Goal: Task Accomplishment & Management: Manage account settings

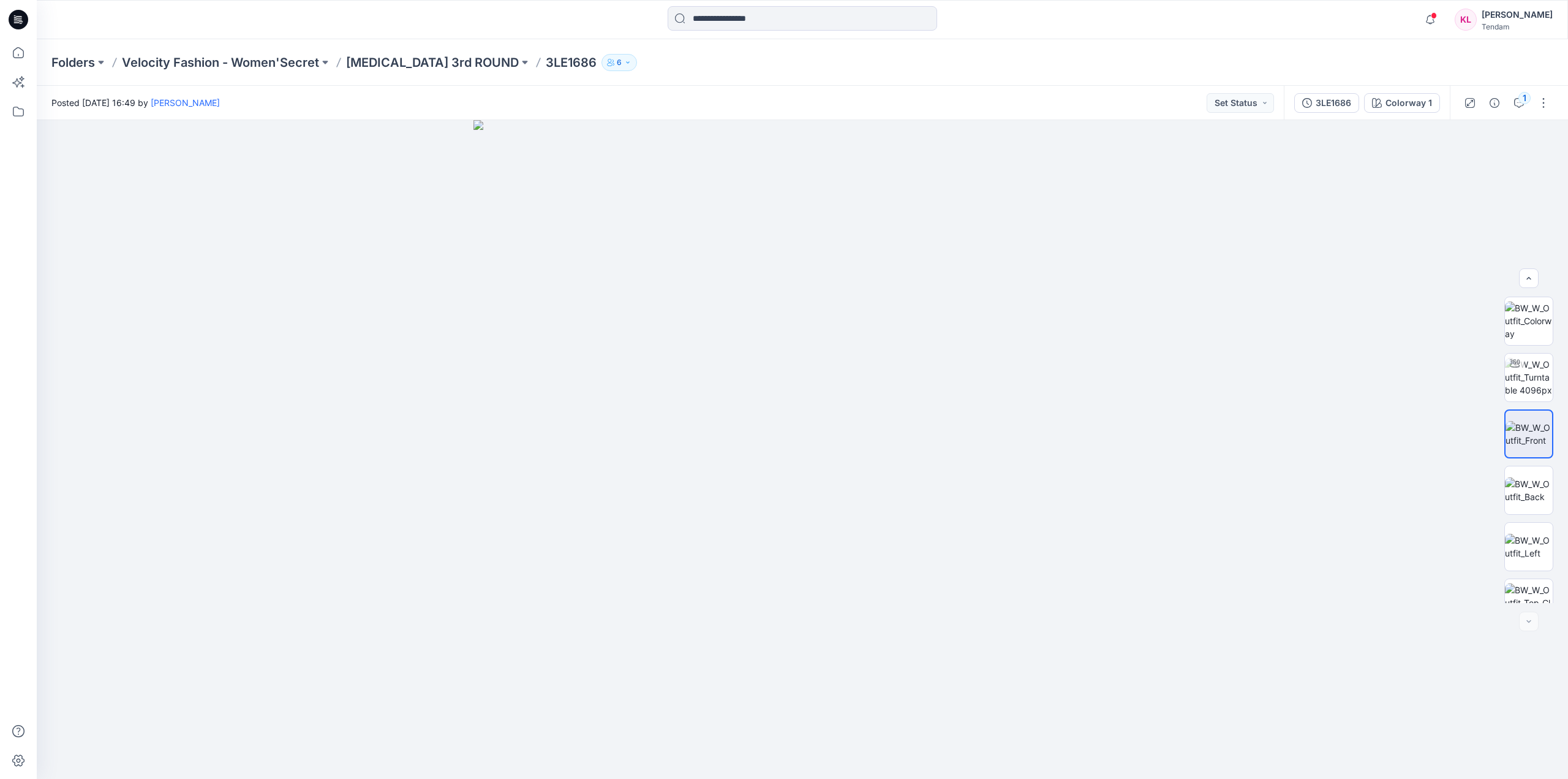
scroll to position [81, 0]
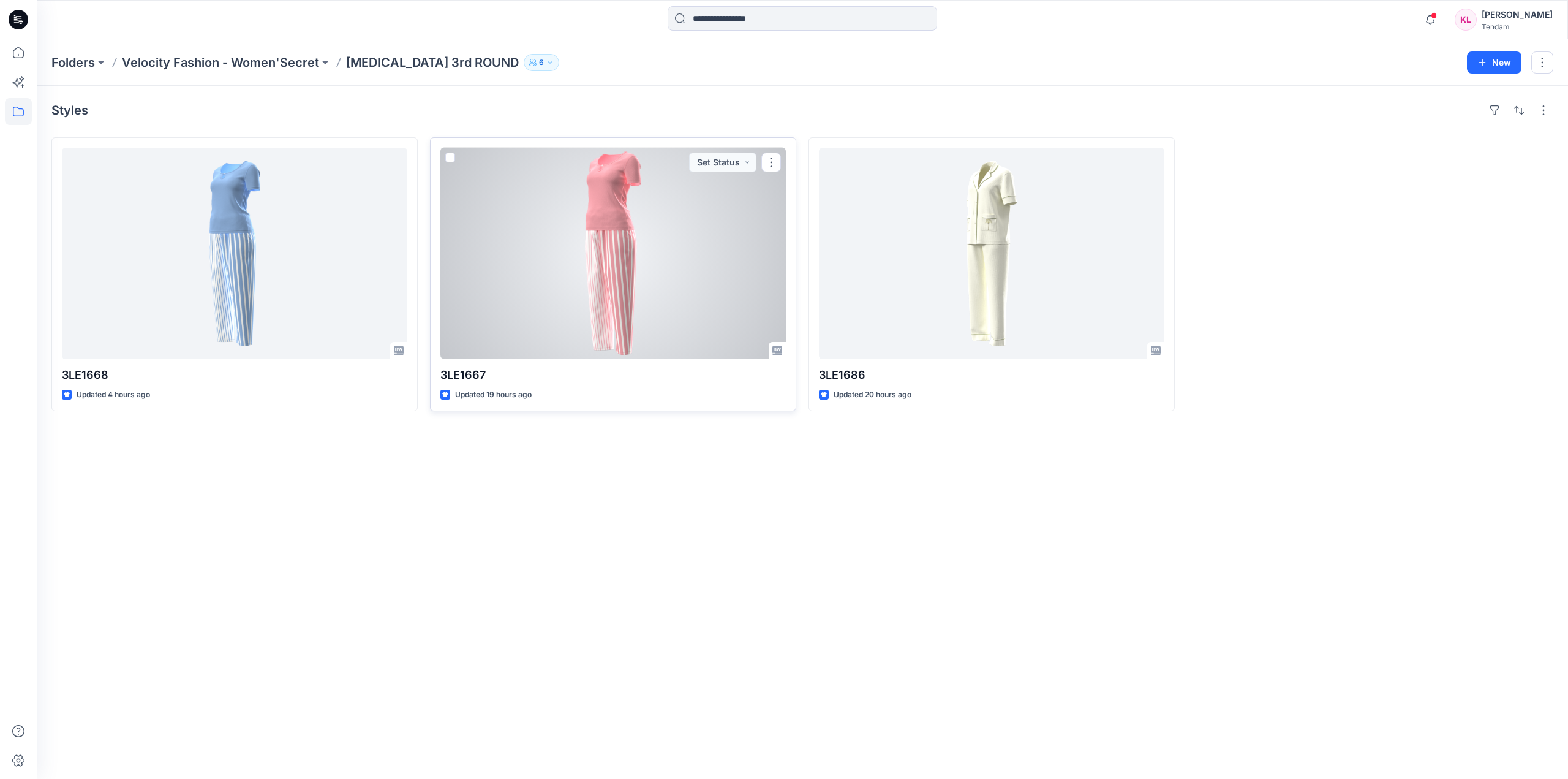
click at [622, 242] on div at bounding box center [613, 253] width 346 height 211
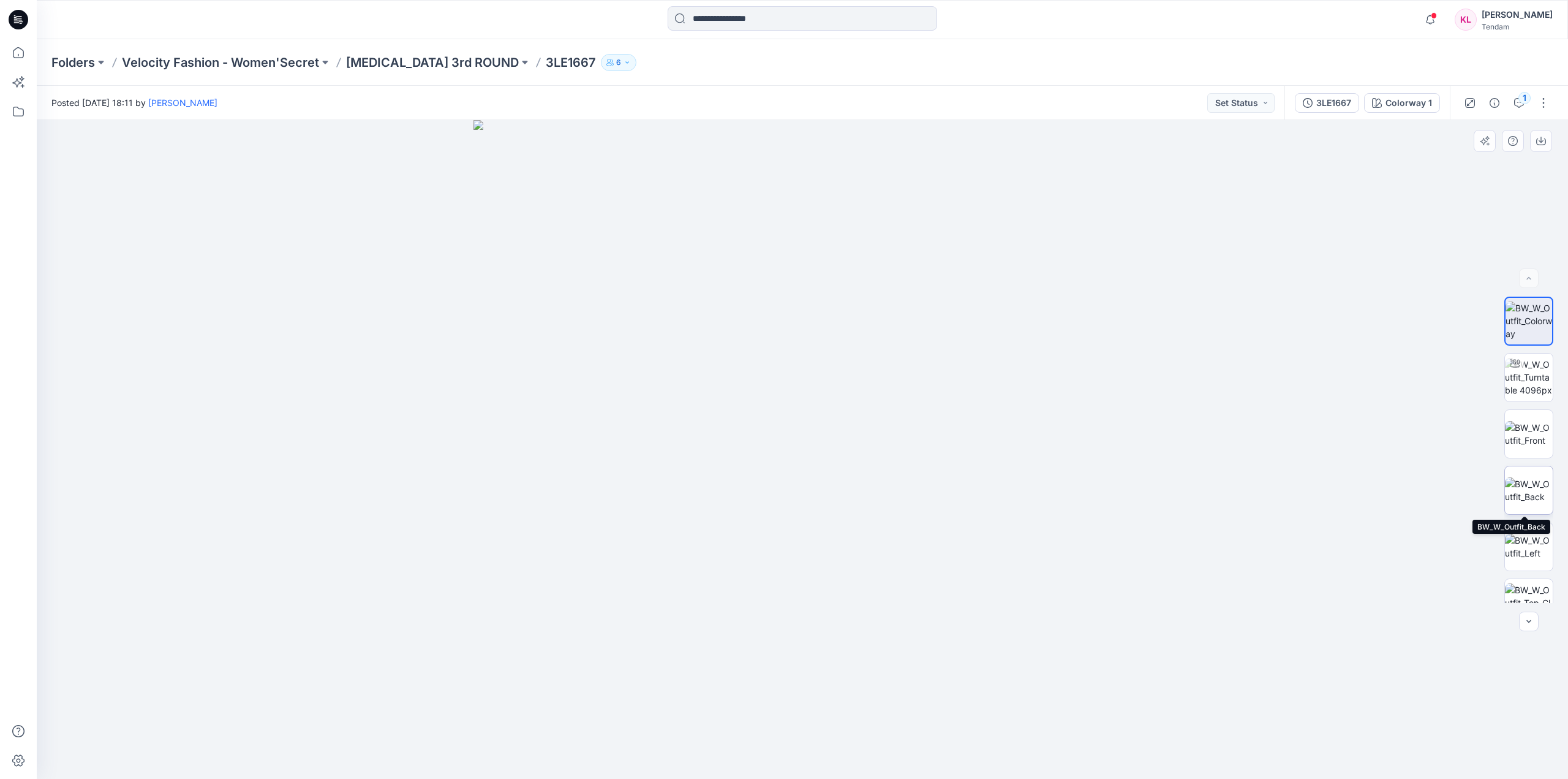
click at [1525, 492] on img at bounding box center [1529, 490] width 48 height 26
drag, startPoint x: 895, startPoint y: 729, endPoint x: 894, endPoint y: 344, distance: 385.0
click at [894, 344] on img at bounding box center [802, 147] width 1262 height 1263
click at [1532, 421] on img at bounding box center [1529, 434] width 48 height 26
click at [1528, 381] on img at bounding box center [1529, 378] width 48 height 39
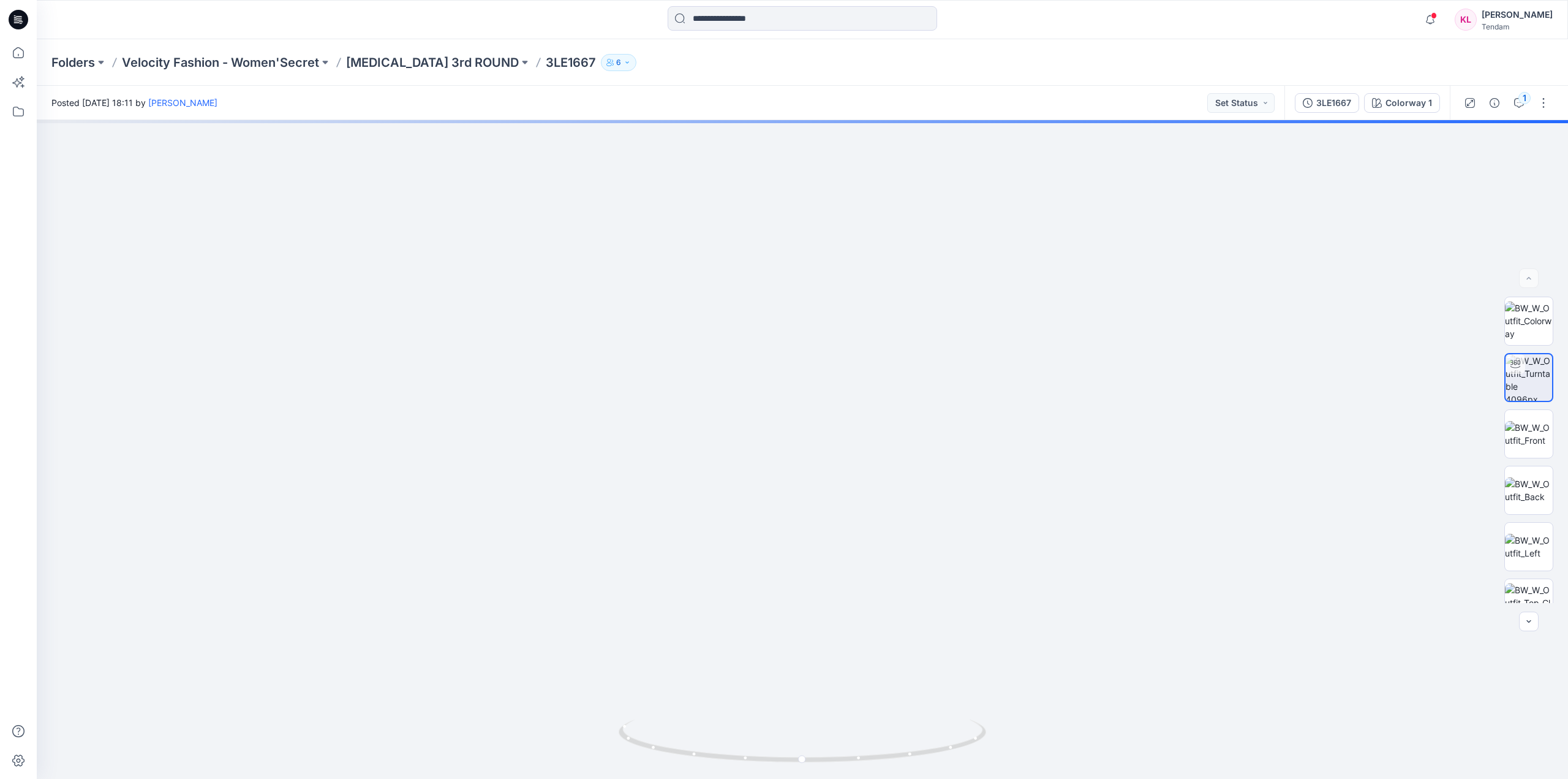
drag, startPoint x: 856, startPoint y: 553, endPoint x: 817, endPoint y: 81, distance: 473.6
click at [815, 81] on div "Folders Velocity Fashion - Women'Secret [MEDICAL_DATA] 3rd ROUND 3LE1667 6 Post…" at bounding box center [802, 409] width 1531 height 740
drag, startPoint x: 958, startPoint y: 571, endPoint x: 956, endPoint y: 244, distance: 327.0
click at [1529, 491] on img at bounding box center [1529, 490] width 48 height 26
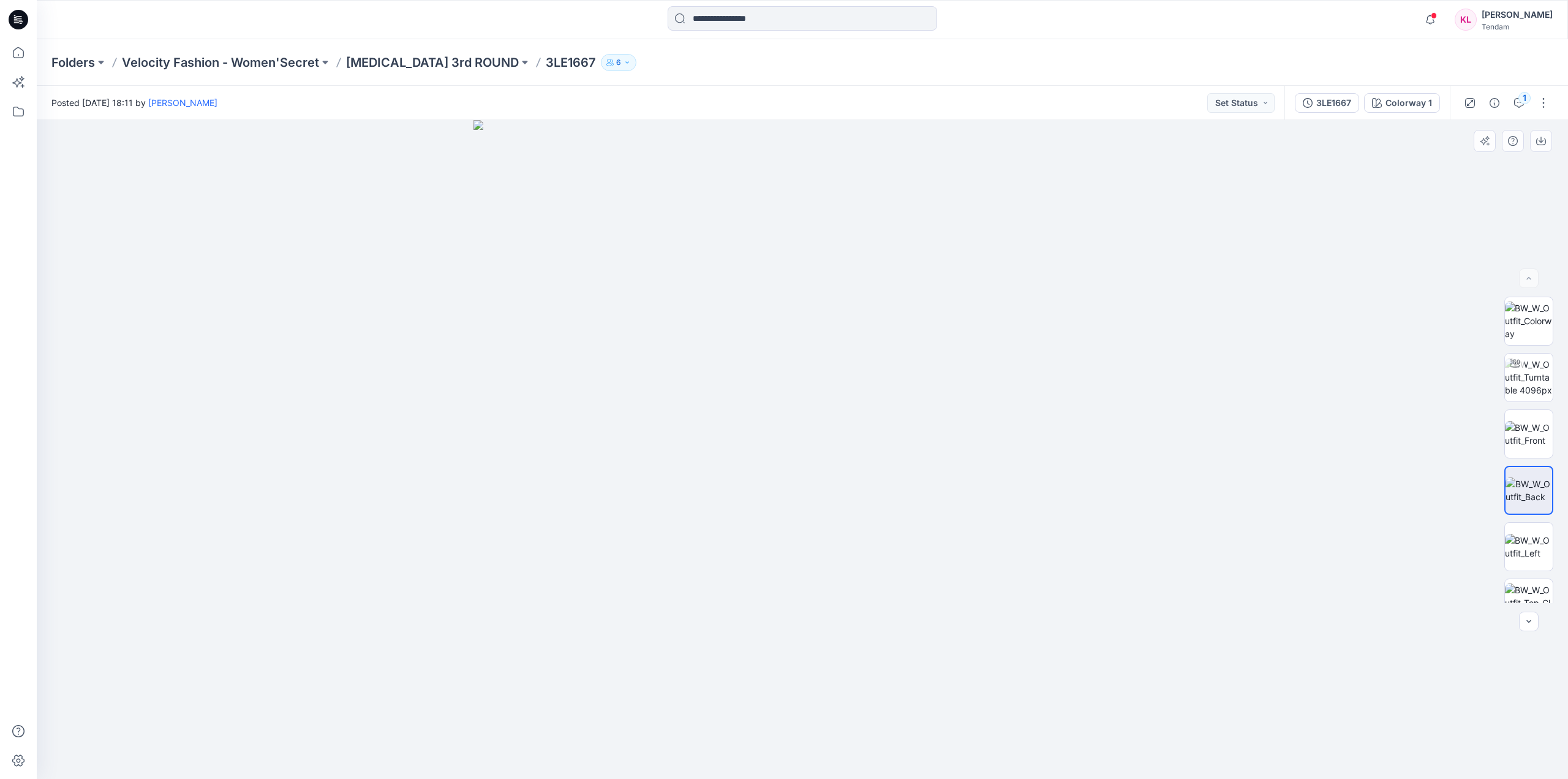
drag, startPoint x: 841, startPoint y: 698, endPoint x: 824, endPoint y: 571, distance: 128.1
click at [821, 542] on img at bounding box center [802, 449] width 658 height 659
drag, startPoint x: 850, startPoint y: 713, endPoint x: 828, endPoint y: 233, distance: 480.5
click at [828, 238] on img at bounding box center [802, 227] width 1414 height 1104
drag, startPoint x: 894, startPoint y: 535, endPoint x: 845, endPoint y: 169, distance: 369.3
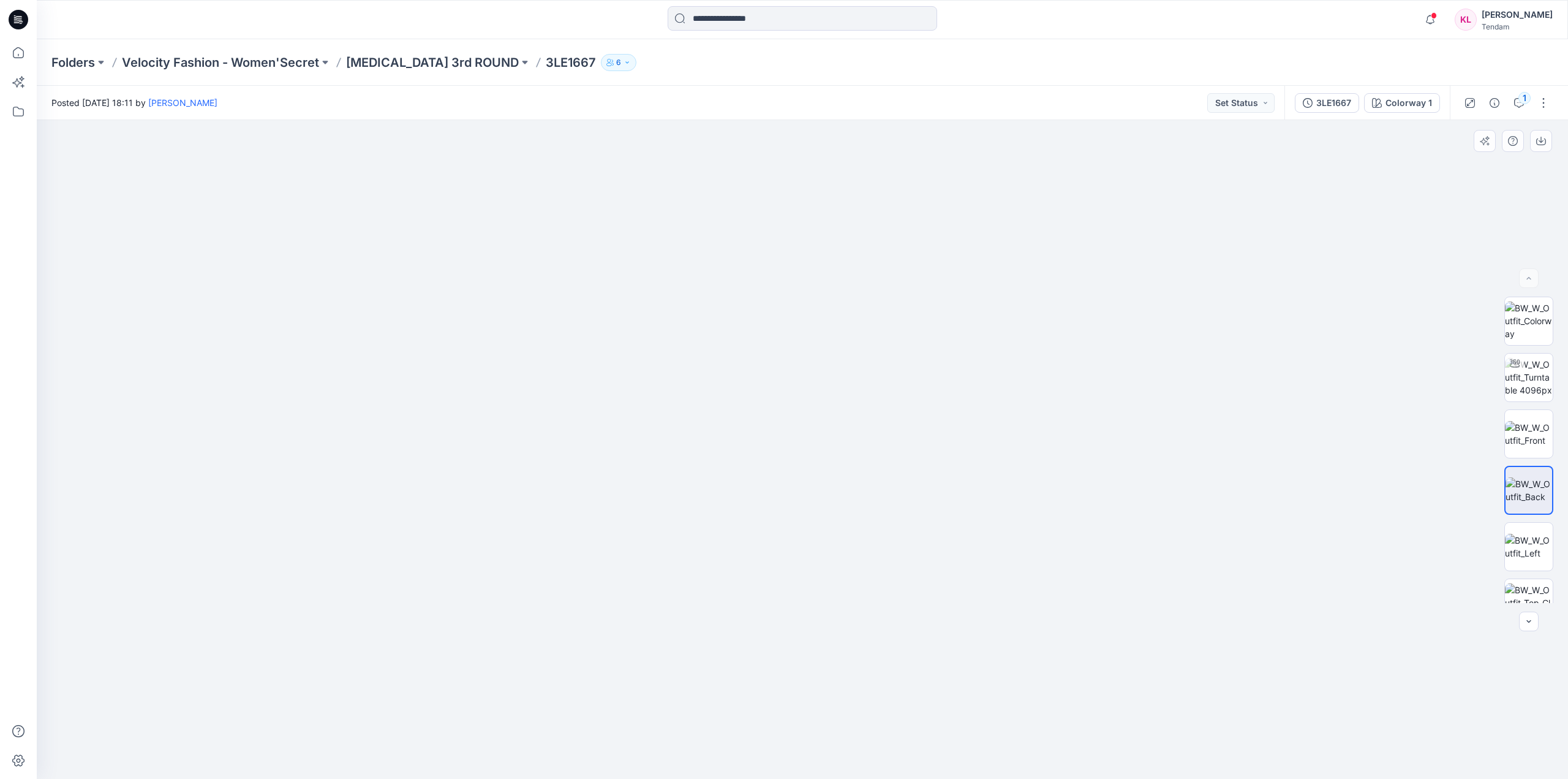
click at [845, 169] on img at bounding box center [802, 72] width 1414 height 1414
click at [1527, 586] on img at bounding box center [1529, 603] width 48 height 39
drag, startPoint x: 844, startPoint y: 645, endPoint x: 829, endPoint y: 303, distance: 342.3
click at [829, 303] on img at bounding box center [802, 449] width 658 height 659
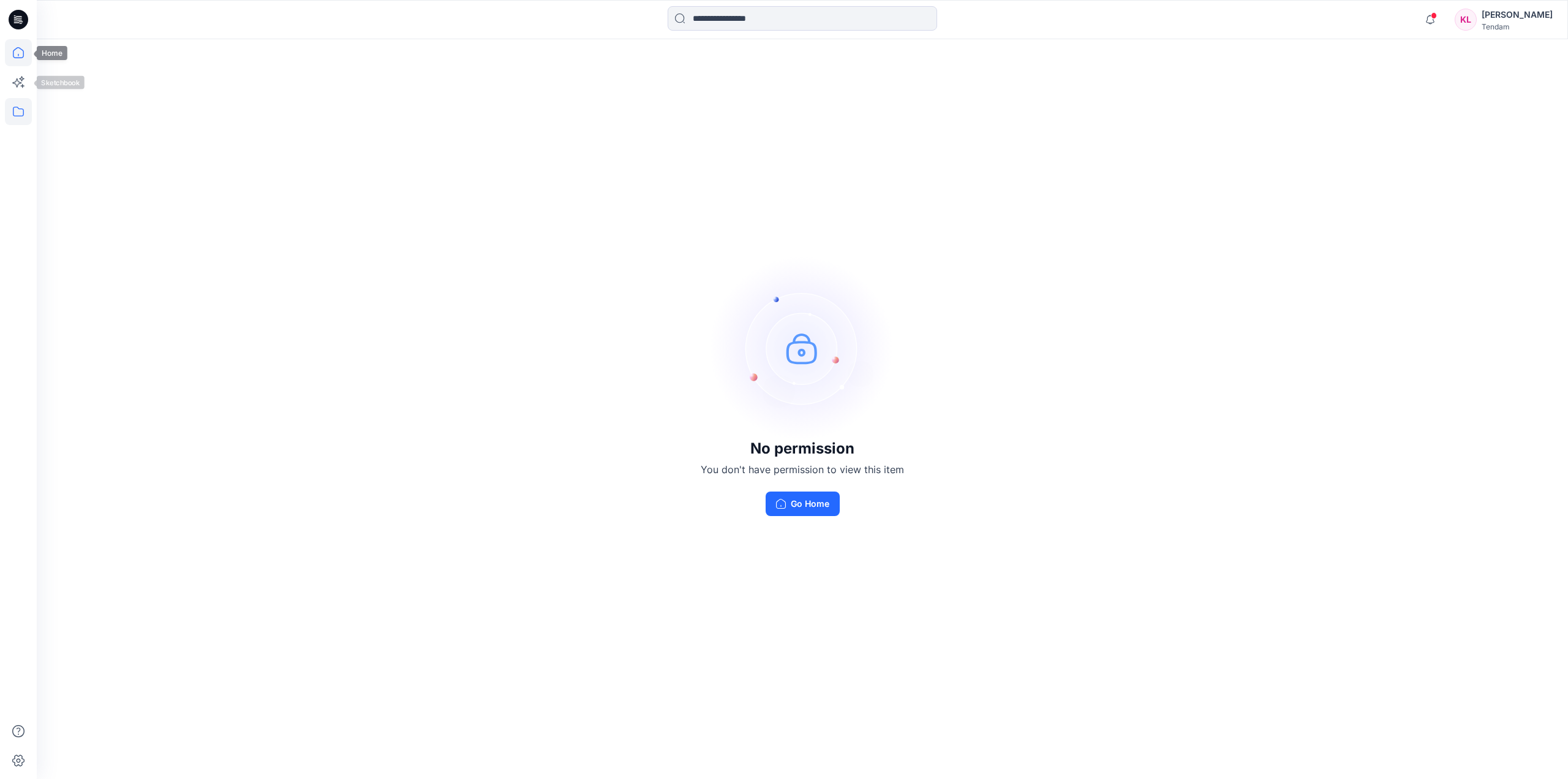
click at [15, 52] on icon at bounding box center [19, 53] width 27 height 27
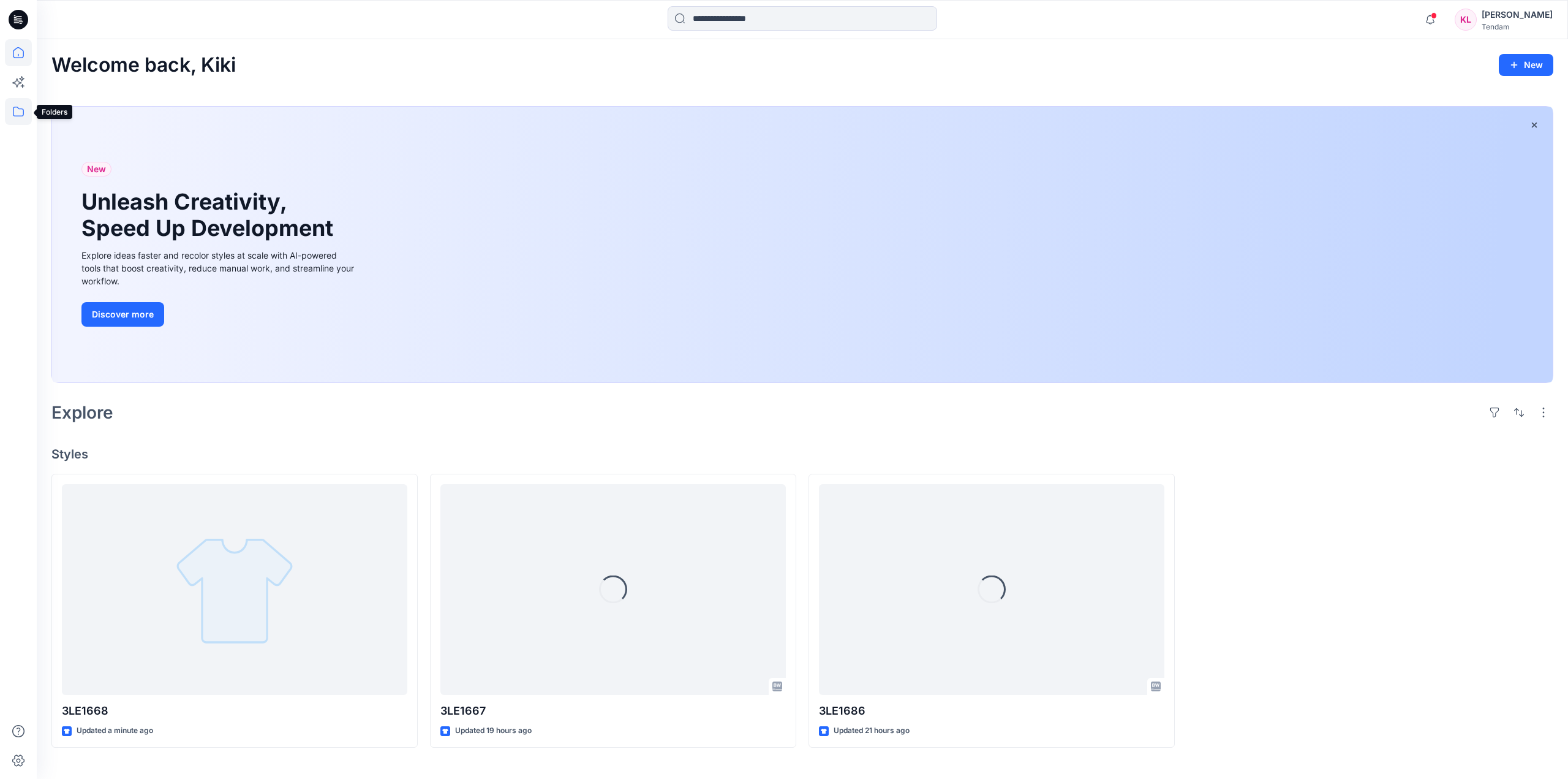
click at [17, 105] on icon at bounding box center [19, 112] width 27 height 27
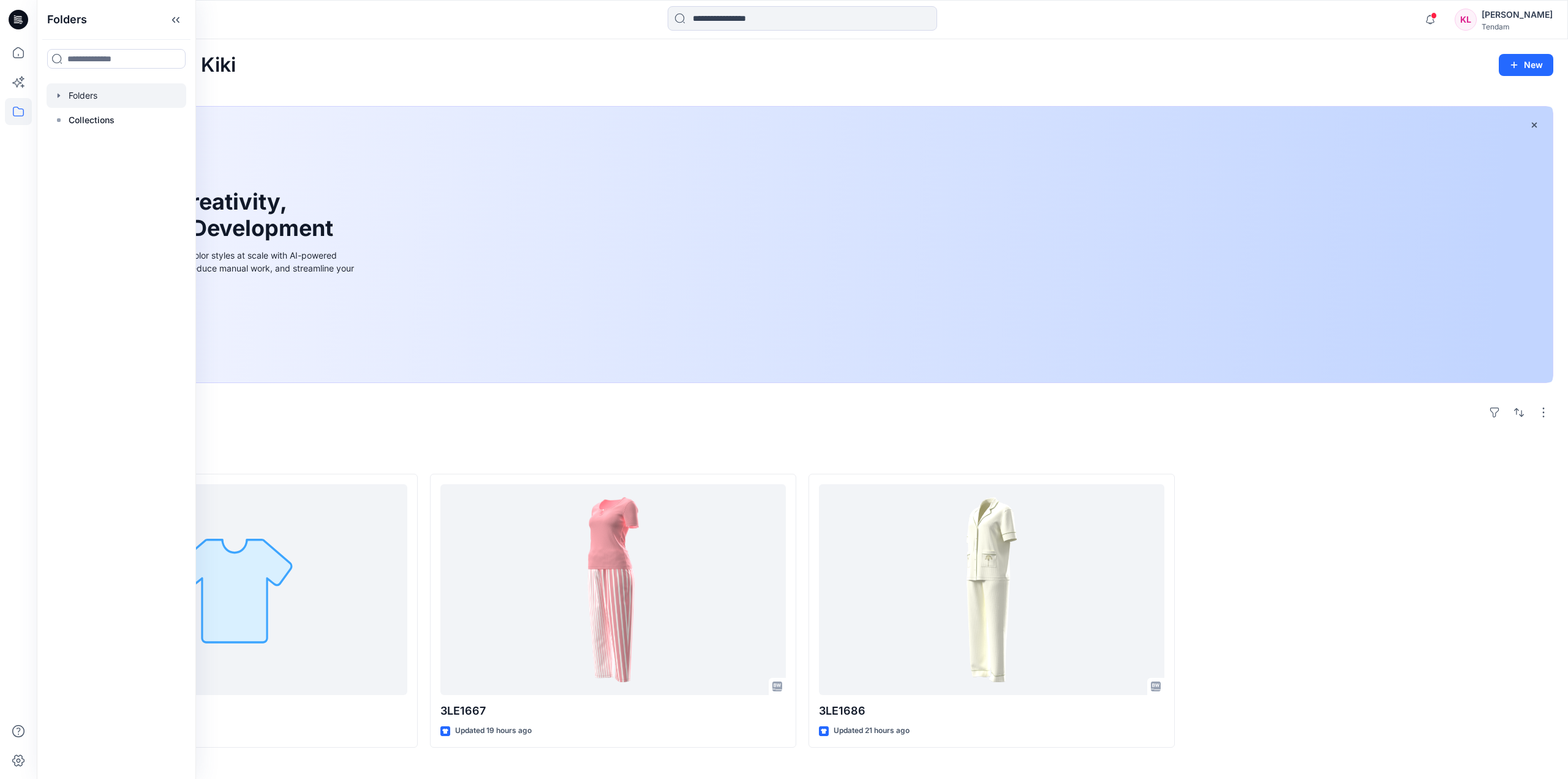
click at [115, 91] on div at bounding box center [116, 96] width 140 height 25
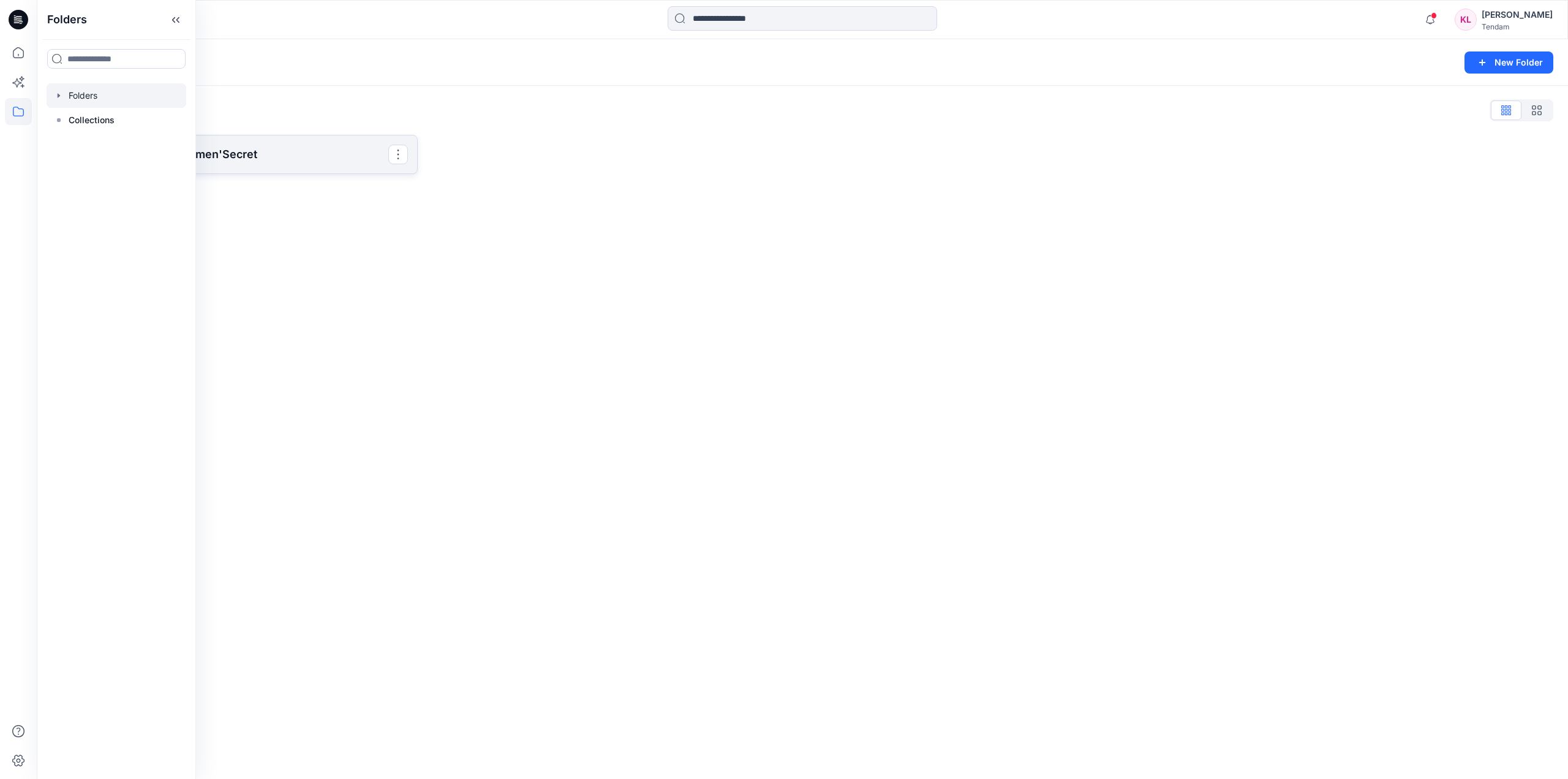
click at [294, 159] on p "Velocity Fashion - Women'Secret" at bounding box center [233, 155] width 310 height 17
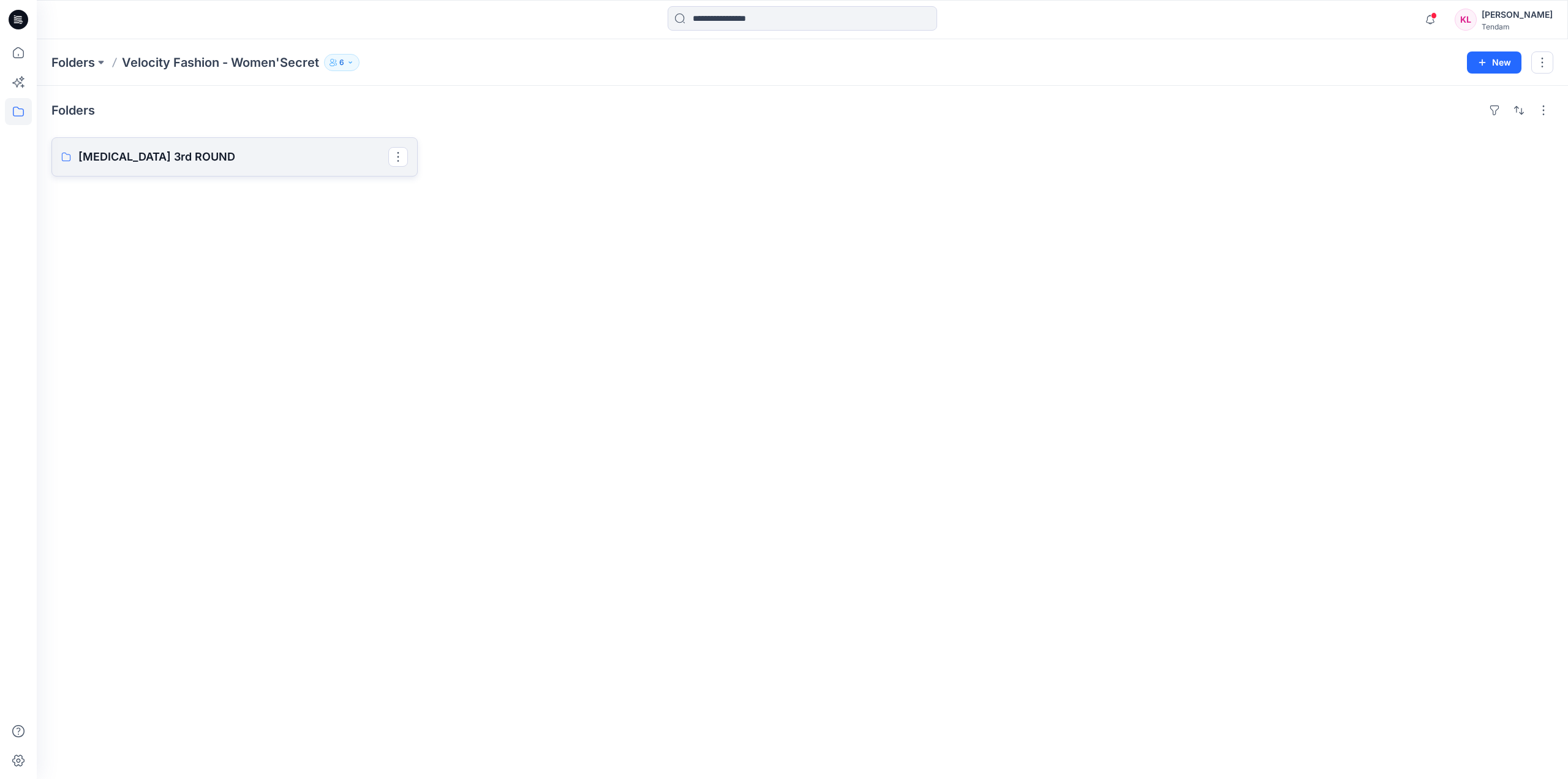
click at [294, 159] on p "[MEDICAL_DATA] 3rd ROUND" at bounding box center [233, 156] width 310 height 17
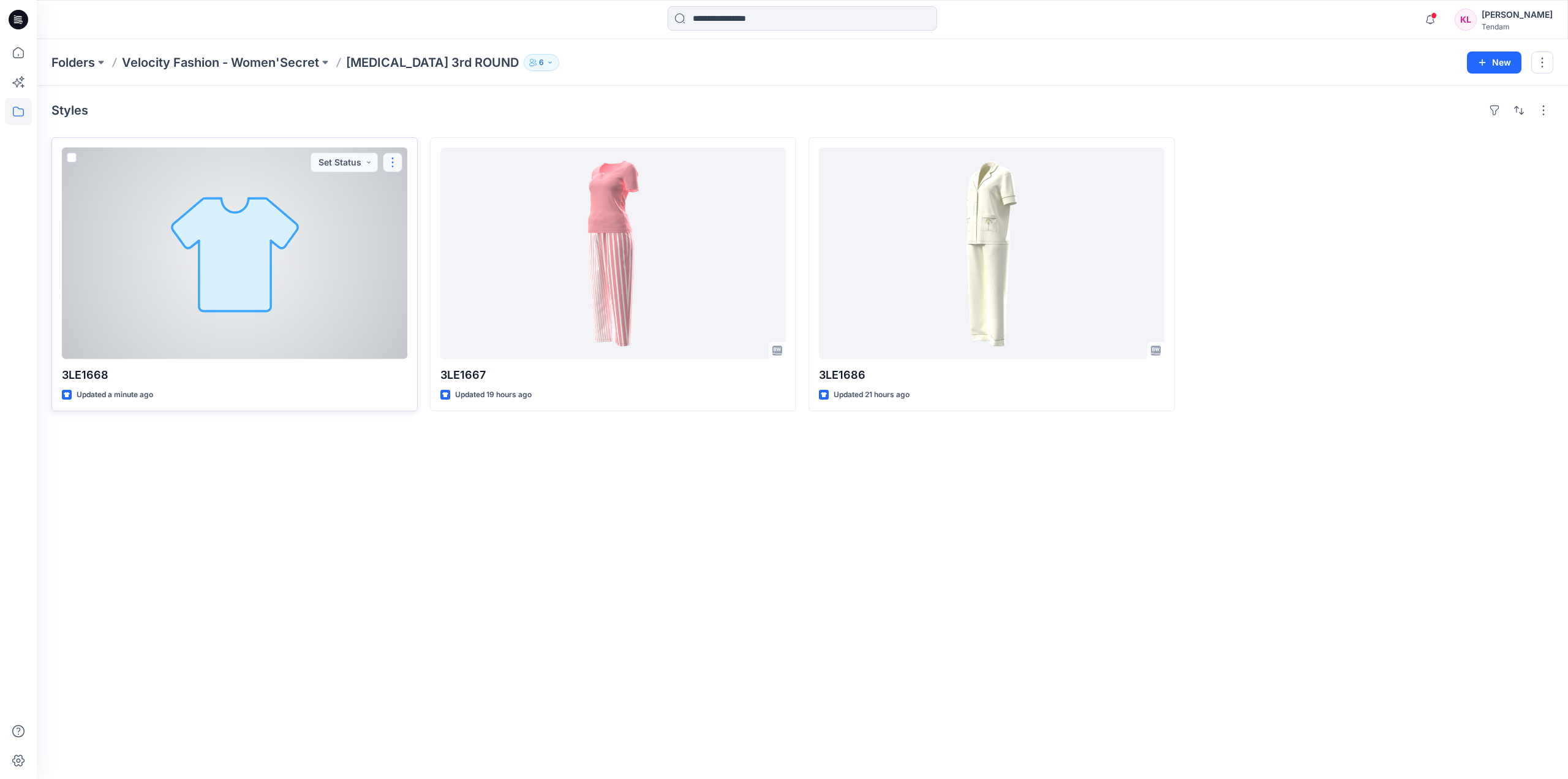
click at [392, 162] on button "button" at bounding box center [392, 162] width 19 height 19
click at [423, 192] on button "Edit" at bounding box center [451, 191] width 132 height 23
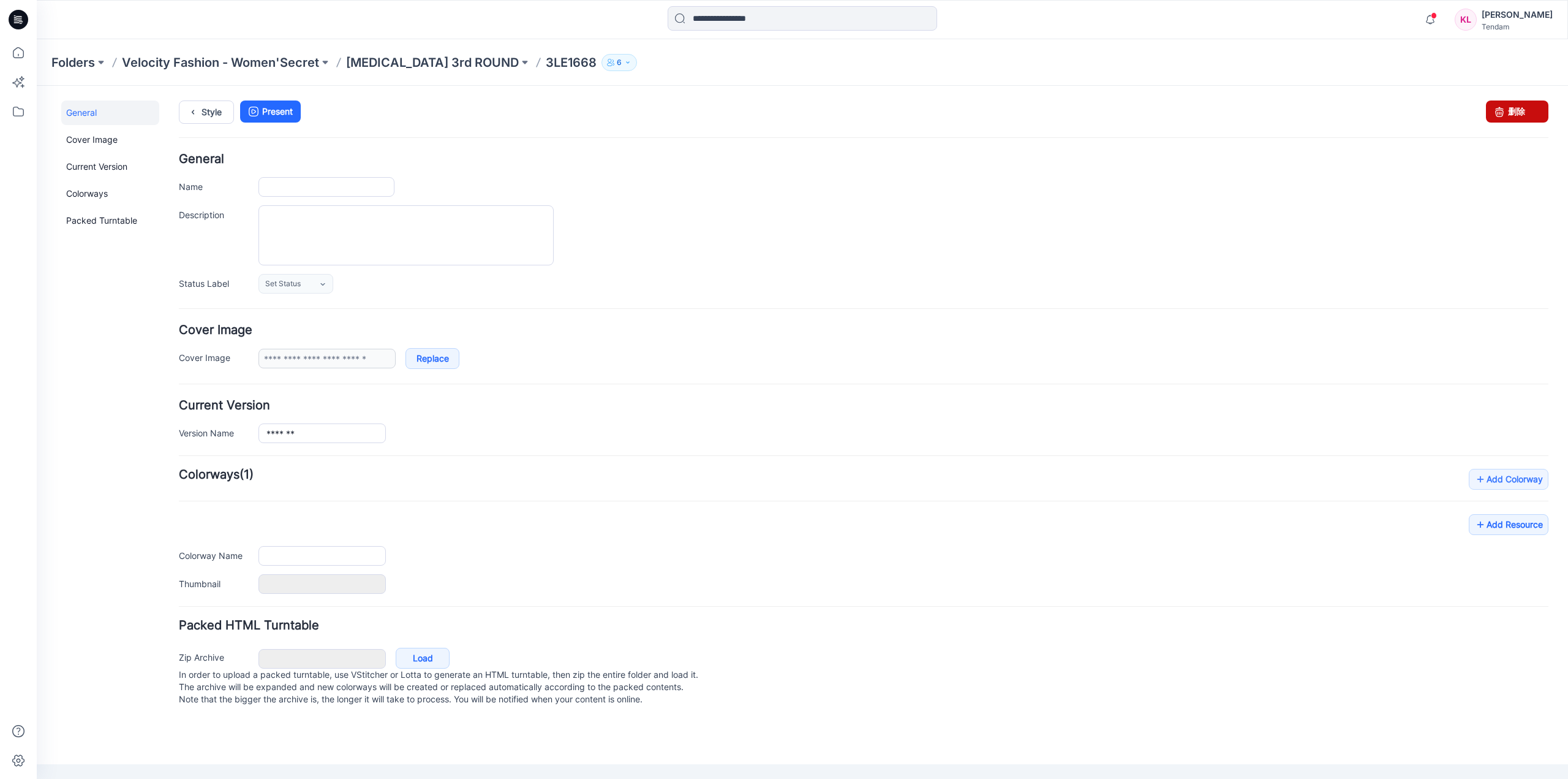
type input "*******"
type input "**********"
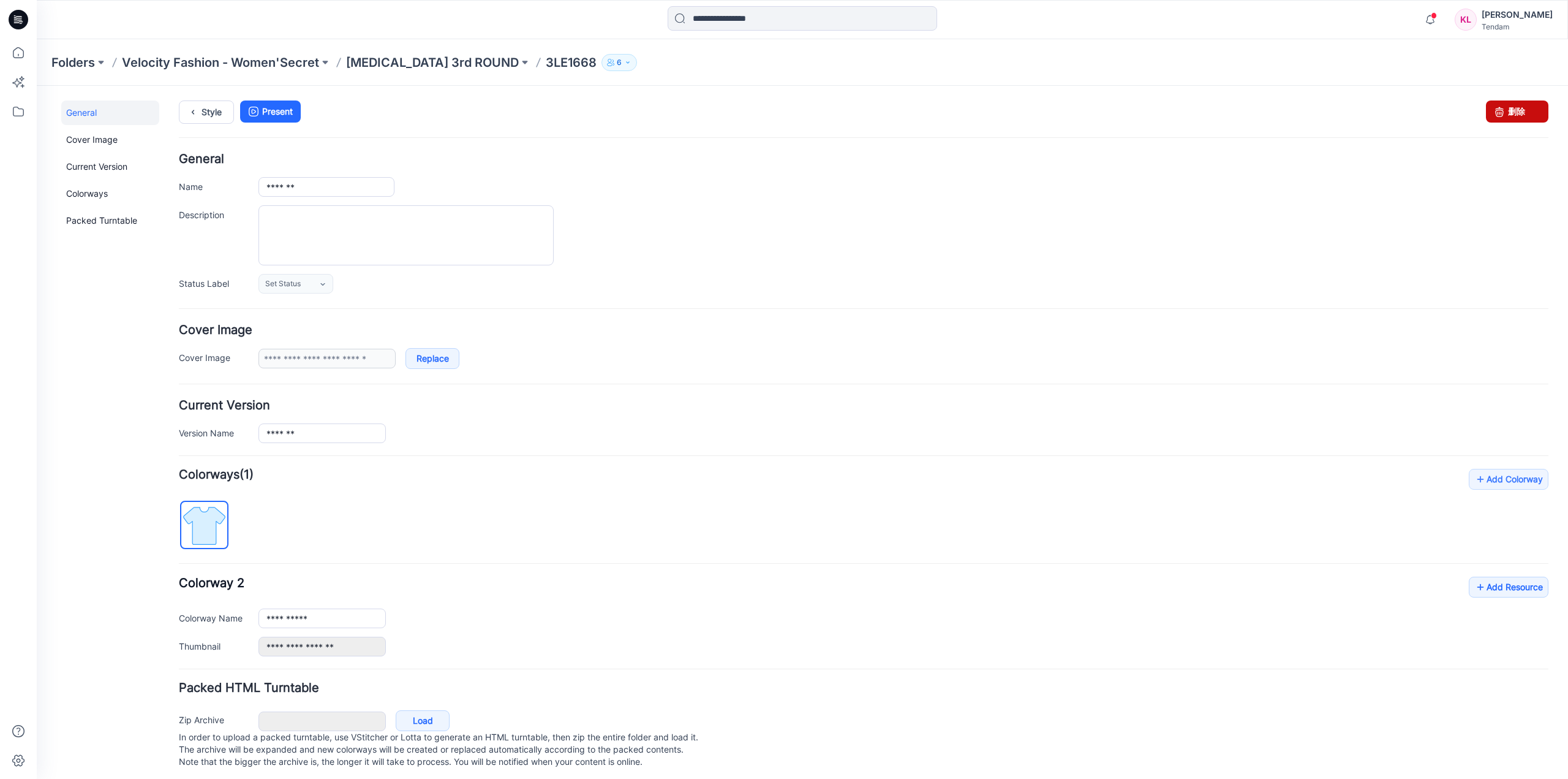
drag, startPoint x: 1529, startPoint y: 116, endPoint x: 873, endPoint y: 132, distance: 656.2
click at [1529, 116] on link "删除" at bounding box center [1517, 111] width 63 height 22
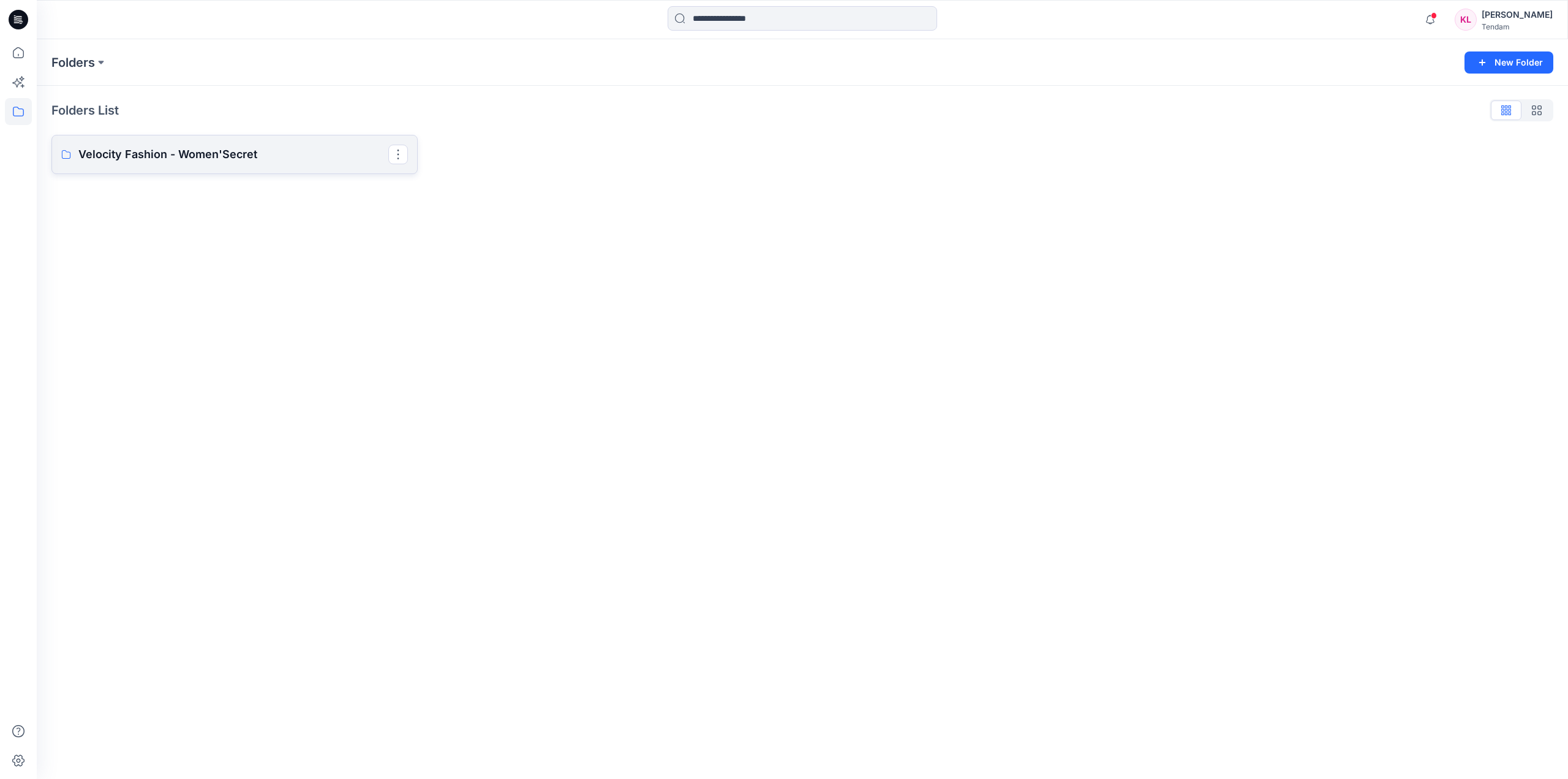
click at [300, 159] on p "Velocity Fashion - Women'Secret" at bounding box center [233, 155] width 310 height 17
click at [304, 159] on p "[MEDICAL_DATA] 3rd ROUND" at bounding box center [233, 156] width 310 height 17
